Goal: Transaction & Acquisition: Purchase product/service

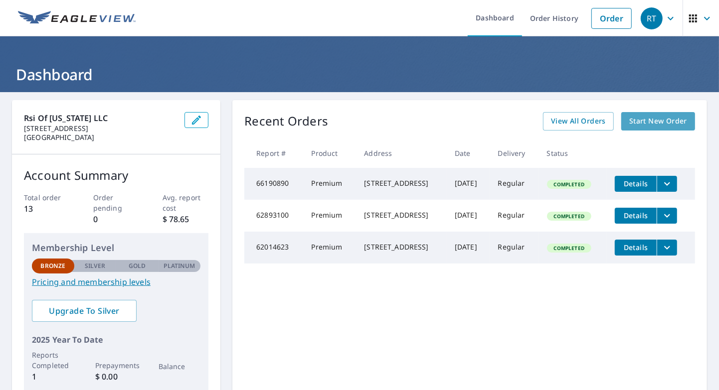
click at [654, 121] on span "Start New Order" at bounding box center [658, 121] width 58 height 12
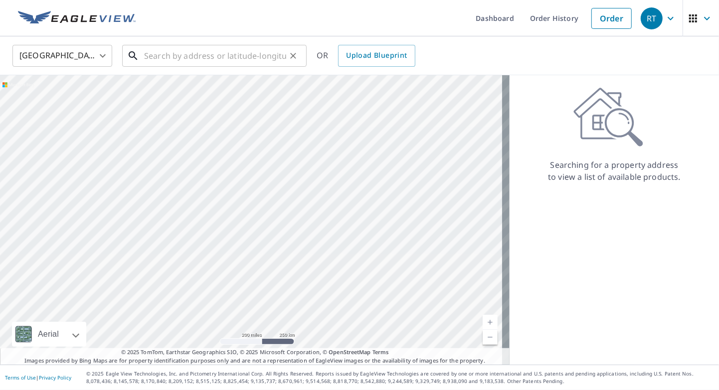
click at [146, 57] on input "text" at bounding box center [215, 56] width 142 height 28
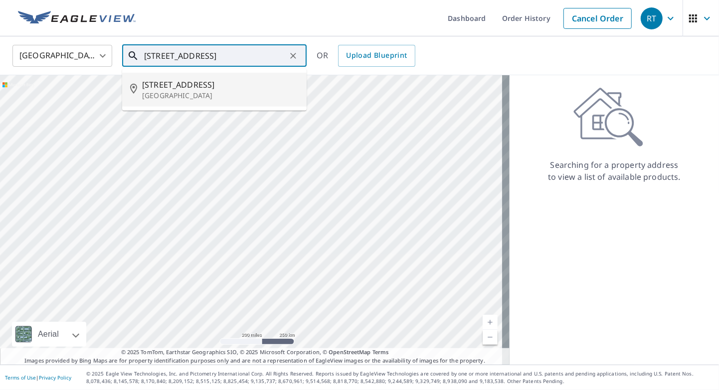
click at [173, 93] on p "[GEOGRAPHIC_DATA]" at bounding box center [220, 96] width 157 height 10
type input "[STREET_ADDRESS]"
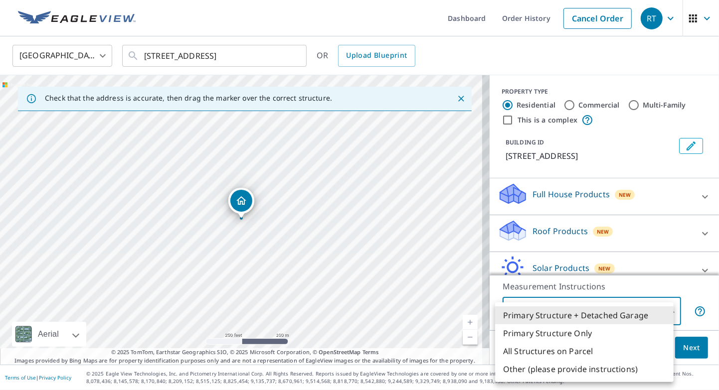
click at [668, 310] on body "RT RT Dashboard Order History Cancel Order RT [GEOGRAPHIC_DATA] US ​ [STREET_AD…" at bounding box center [359, 195] width 719 height 390
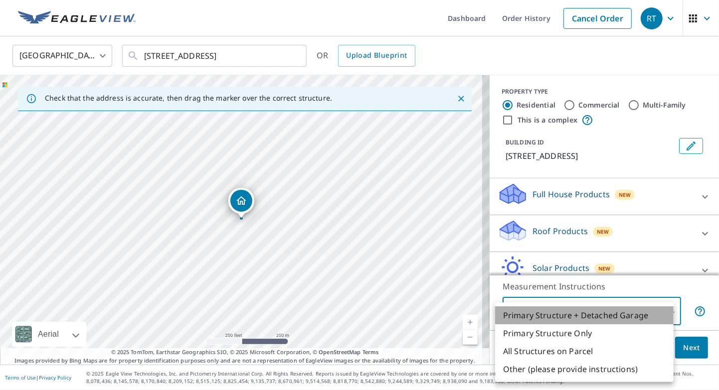
click at [548, 317] on li "Primary Structure + Detached Garage" at bounding box center [584, 316] width 179 height 18
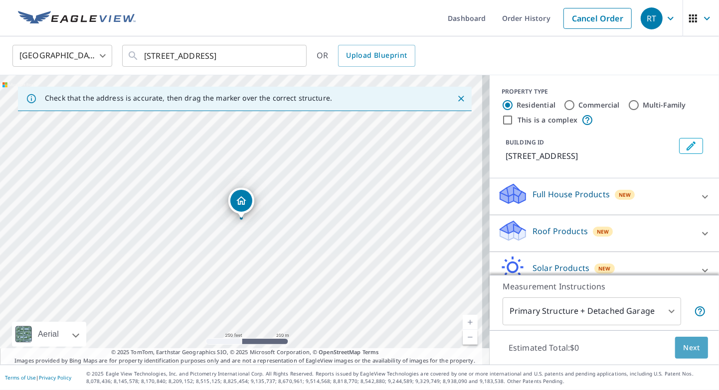
click at [683, 349] on span "Next" at bounding box center [691, 348] width 17 height 12
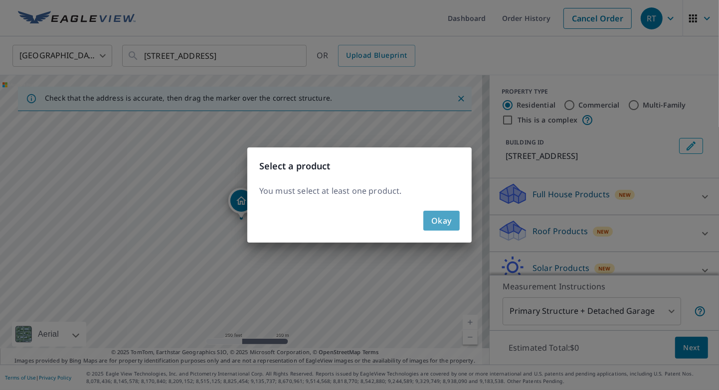
click at [453, 227] on button "Okay" at bounding box center [441, 221] width 36 height 20
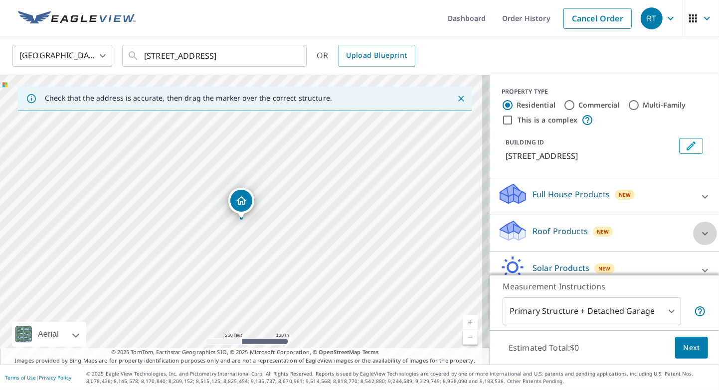
click at [699, 234] on icon at bounding box center [705, 234] width 12 height 12
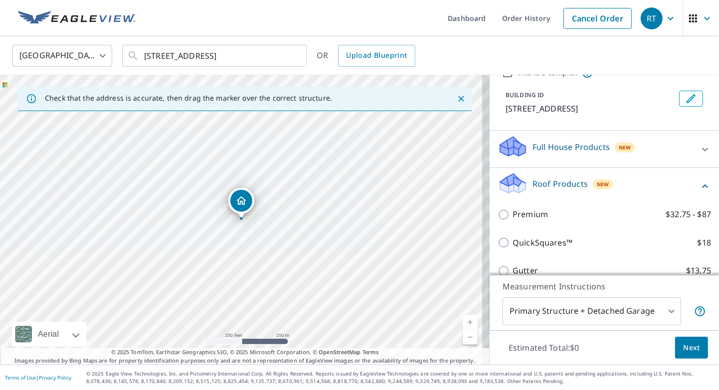
scroll to position [100, 0]
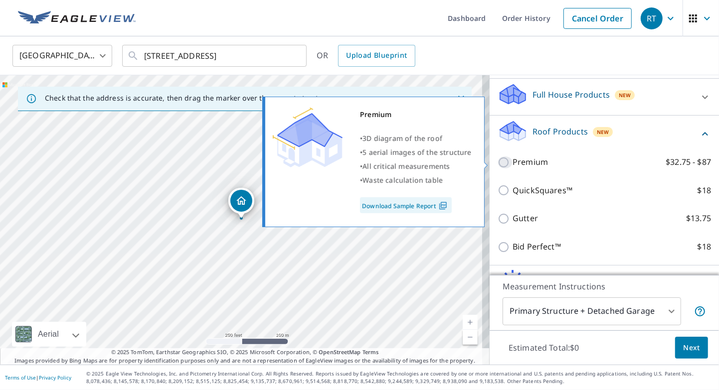
click at [498, 163] on input "Premium $32.75 - $87" at bounding box center [505, 163] width 15 height 12
checkbox input "true"
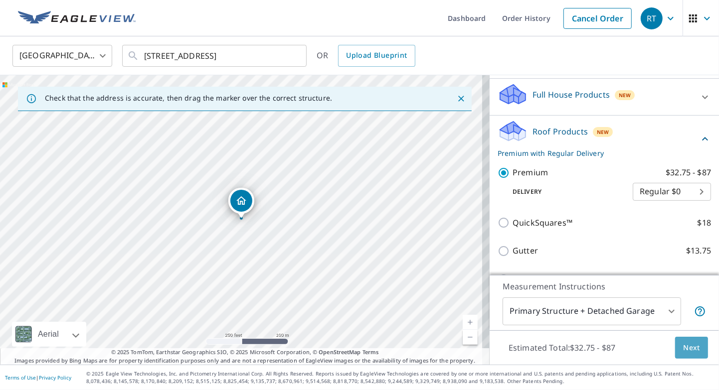
click at [683, 349] on span "Next" at bounding box center [691, 348] width 17 height 12
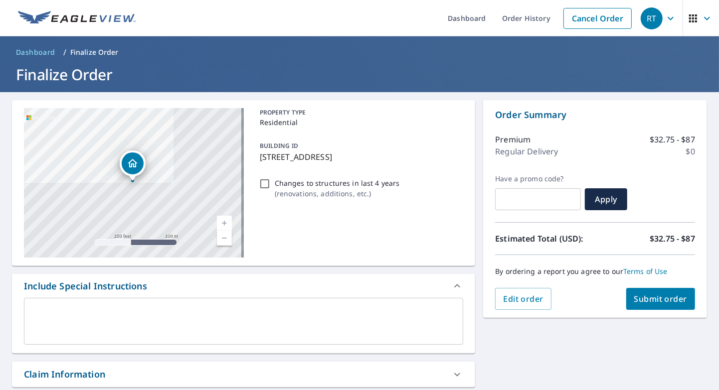
click at [262, 182] on input "Changes to structures in last 4 years ( renovations, additions, etc. )" at bounding box center [265, 184] width 12 height 12
checkbox input "true"
click at [651, 297] on span "Submit order" at bounding box center [660, 299] width 53 height 11
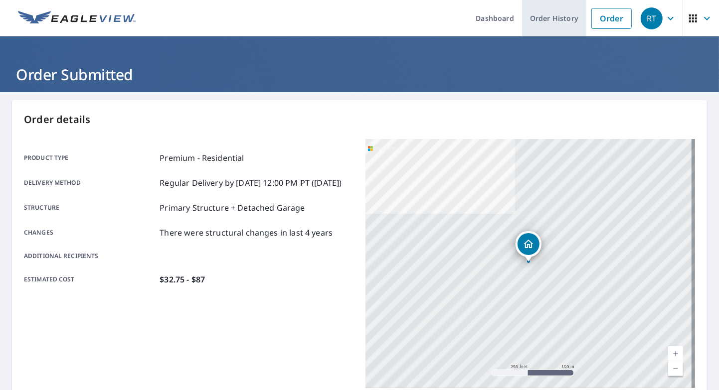
click at [542, 17] on link "Order History" at bounding box center [554, 18] width 64 height 36
